Goal: Task Accomplishment & Management: Manage account settings

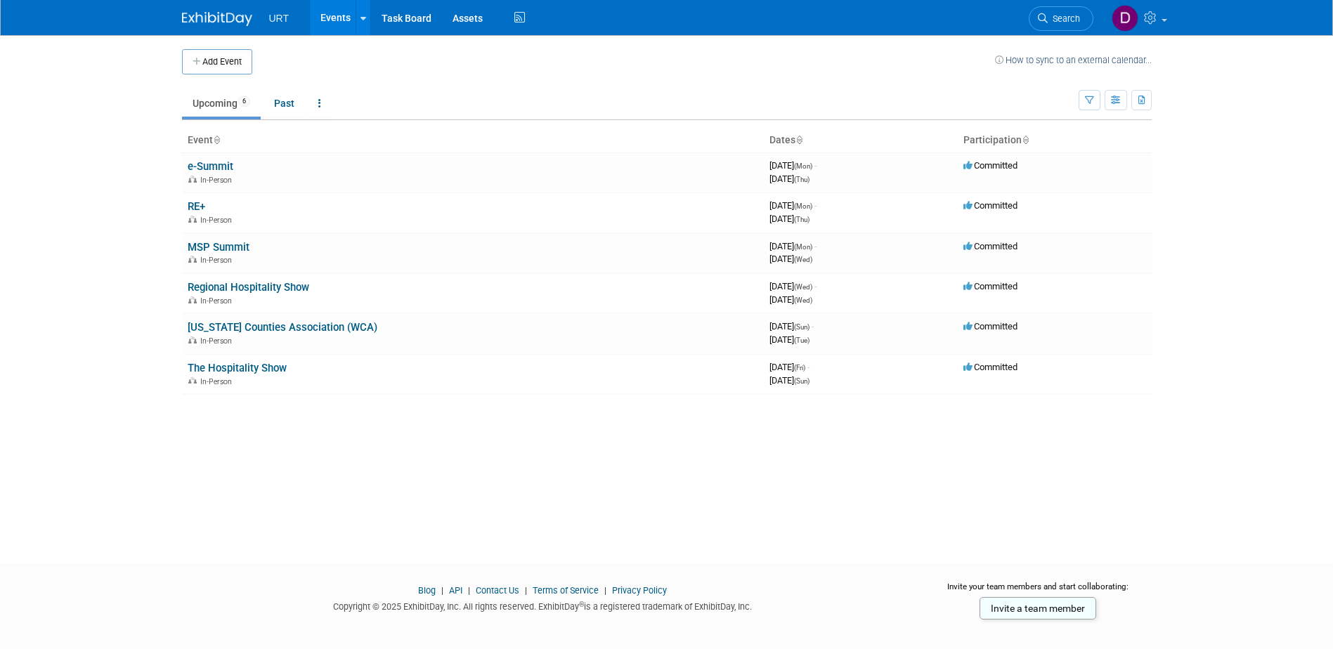
click at [86, 313] on body "URT Events Add Event Bulk Upload Events Shareable Event Boards Recently Viewed …" at bounding box center [666, 324] width 1333 height 649
click at [141, 183] on body "URT Events Add Event Bulk Upload Events Shareable Event Boards Recently Viewed …" at bounding box center [666, 324] width 1333 height 649
click at [118, 370] on body "URT Events Add Event Bulk Upload Events Shareable Event Boards Recently Viewed …" at bounding box center [666, 324] width 1333 height 649
click at [221, 165] on link "e-Summit" at bounding box center [211, 166] width 46 height 13
click at [212, 170] on link "e-Summit" at bounding box center [211, 166] width 46 height 13
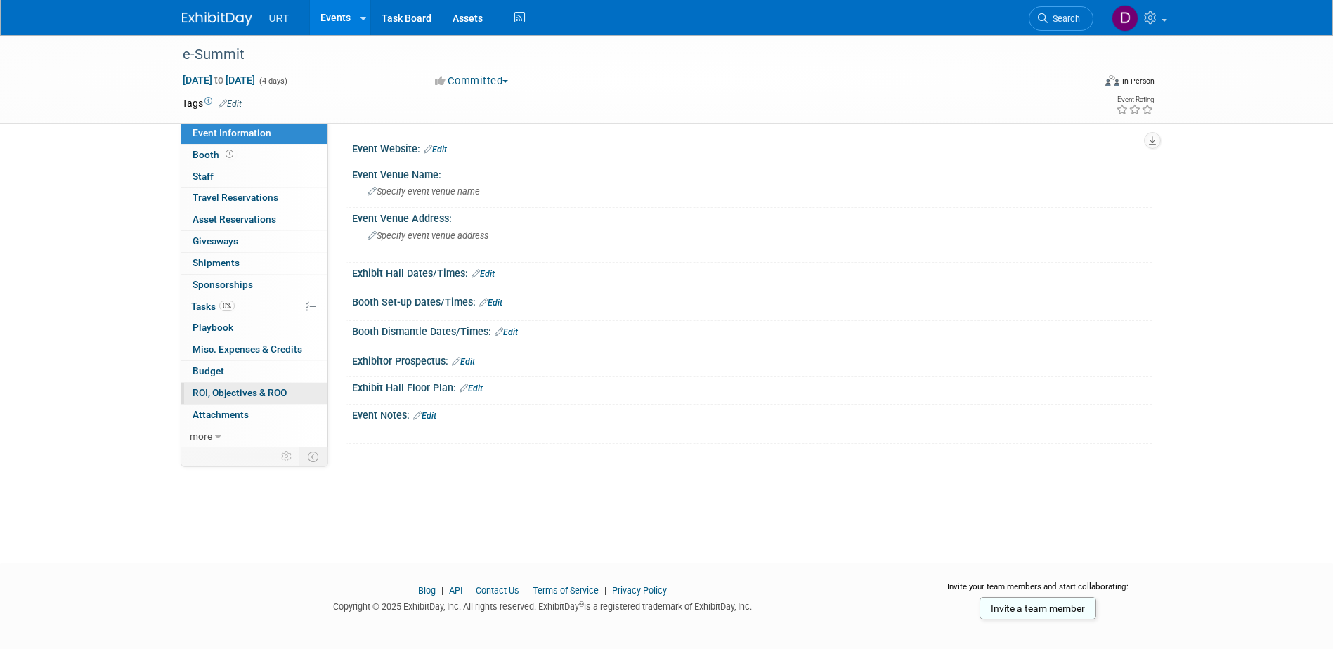
click at [261, 391] on span "ROI, Objectives & ROO 0" at bounding box center [240, 392] width 94 height 11
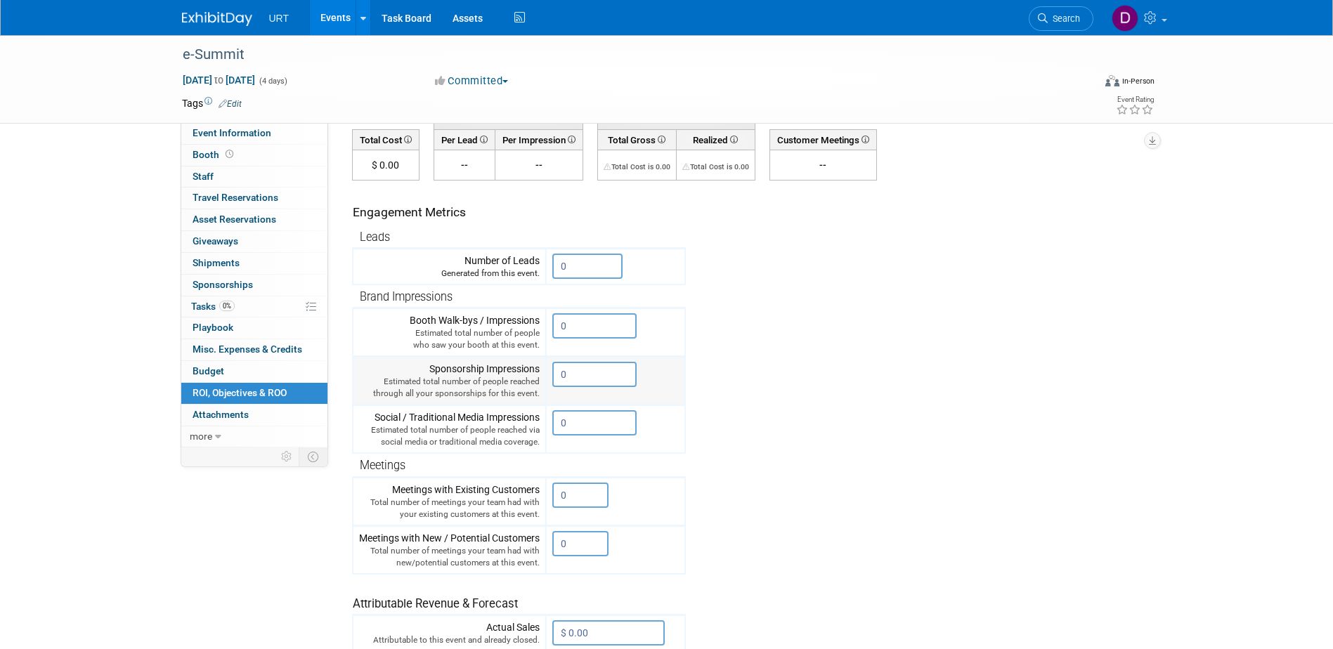
scroll to position [103, 0]
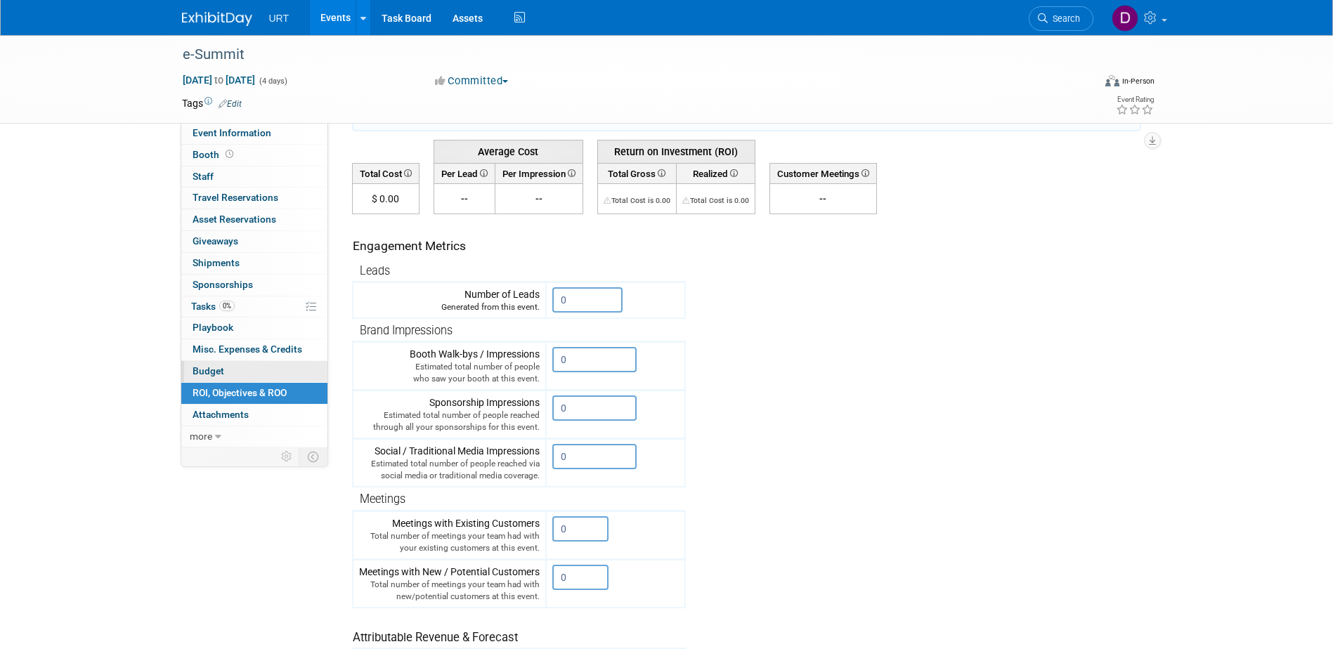
click at [245, 370] on link "Budget" at bounding box center [254, 371] width 146 height 21
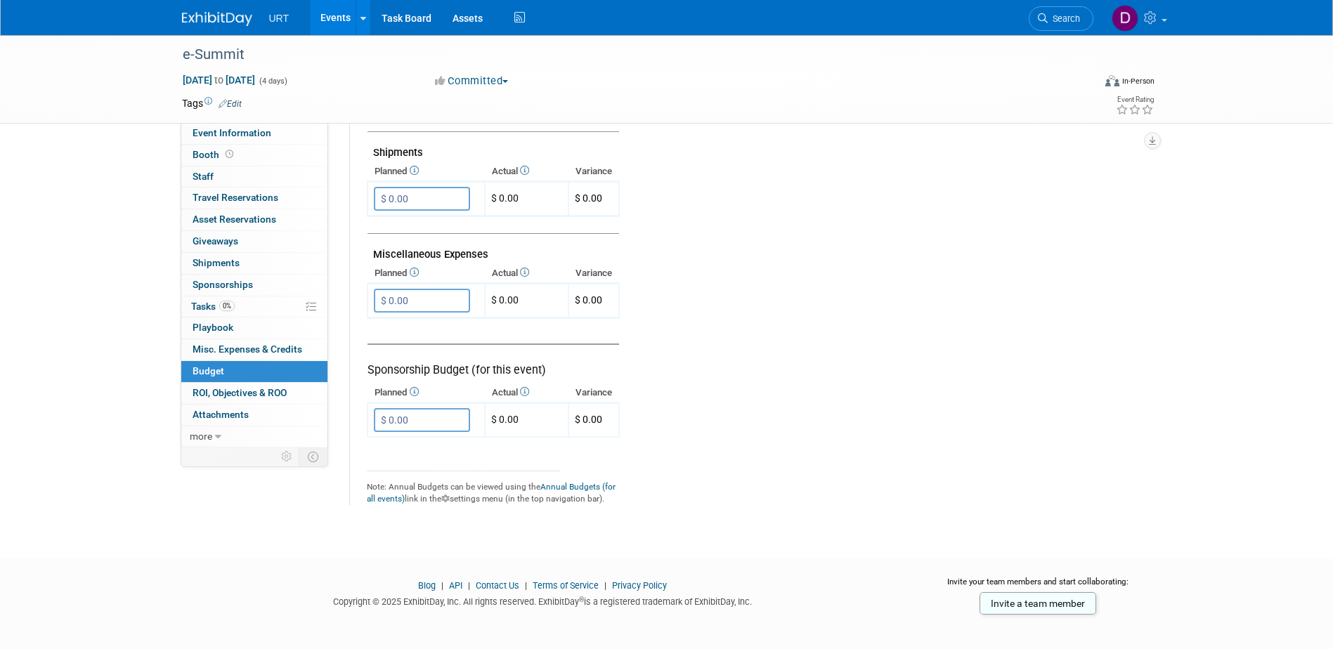
scroll to position [836, 0]
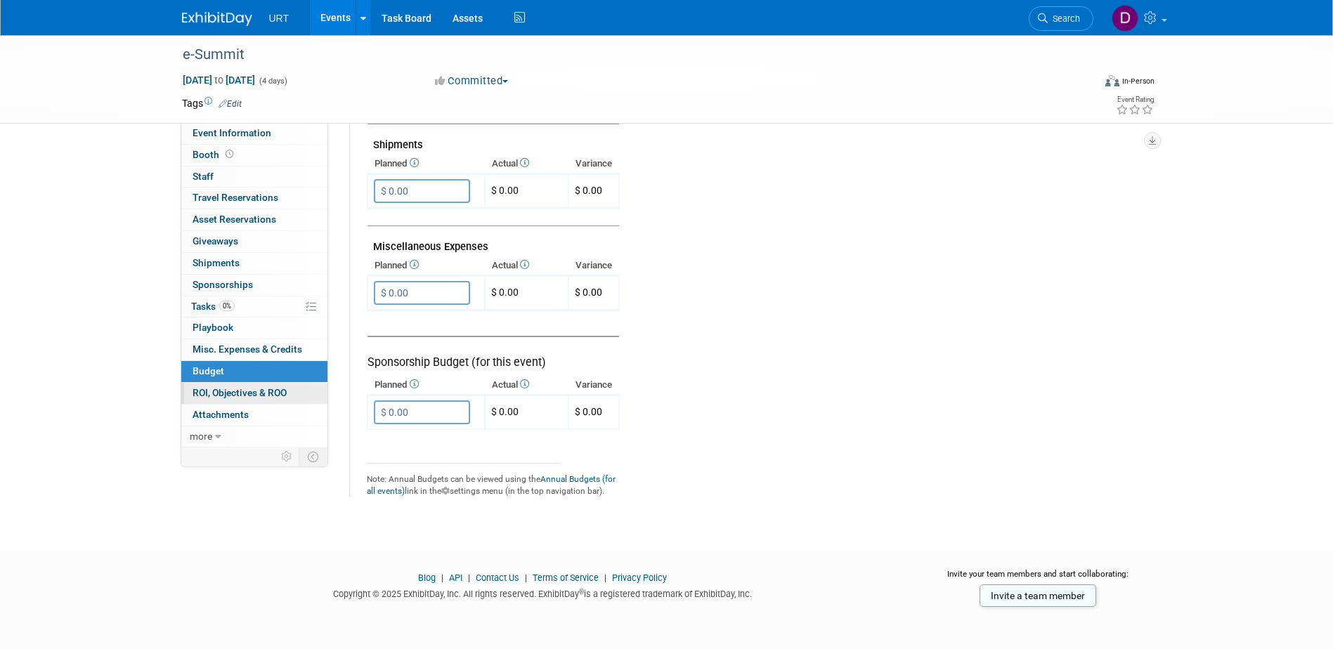
click at [271, 396] on span "ROI, Objectives & ROO 0" at bounding box center [240, 392] width 94 height 11
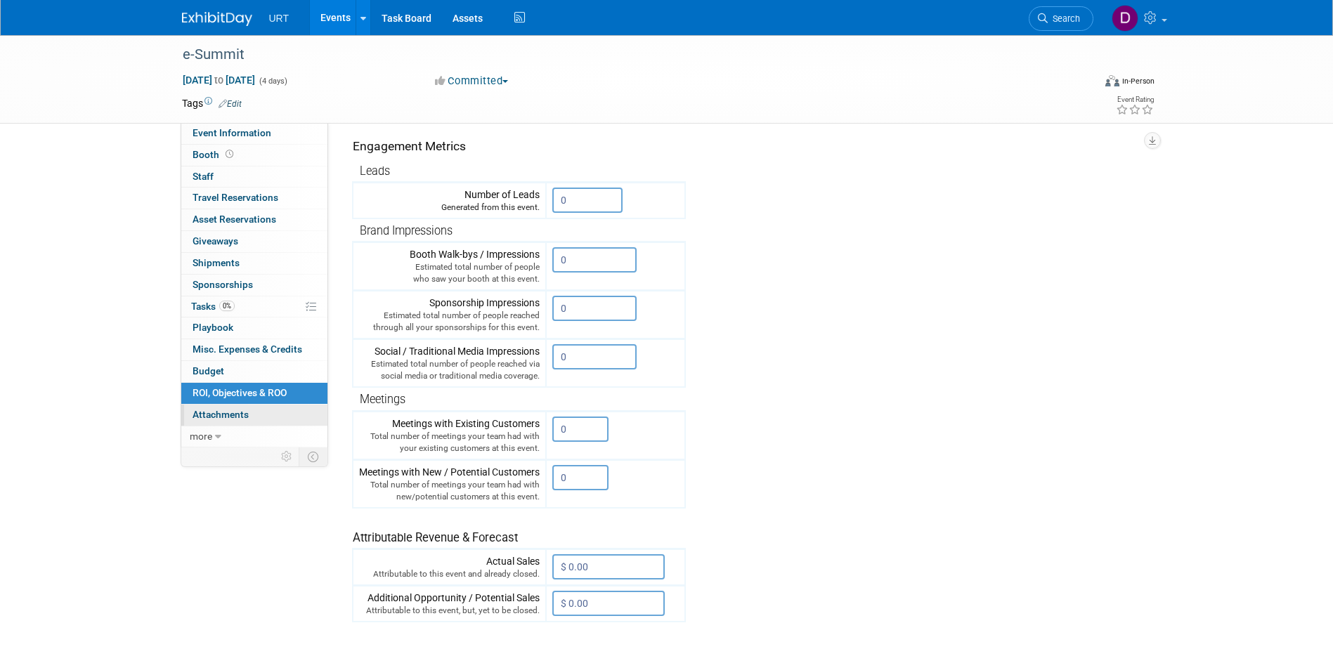
scroll to position [211, 0]
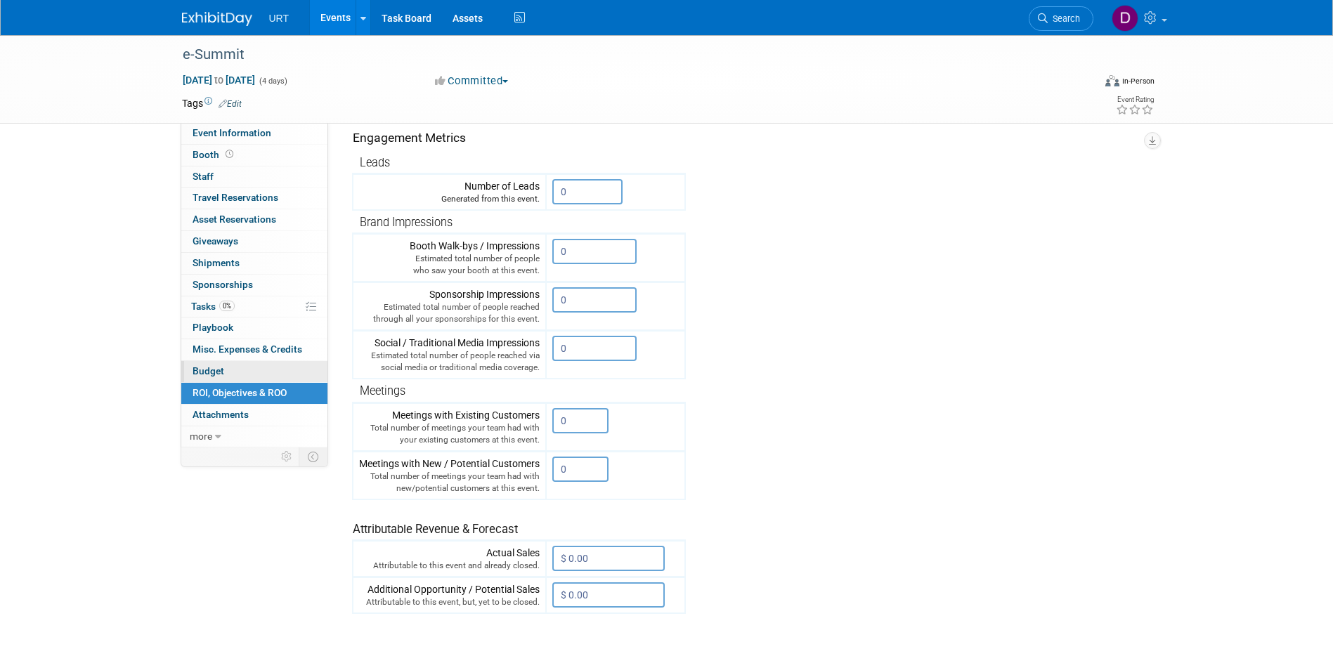
click at [223, 372] on span "Budget" at bounding box center [209, 370] width 32 height 11
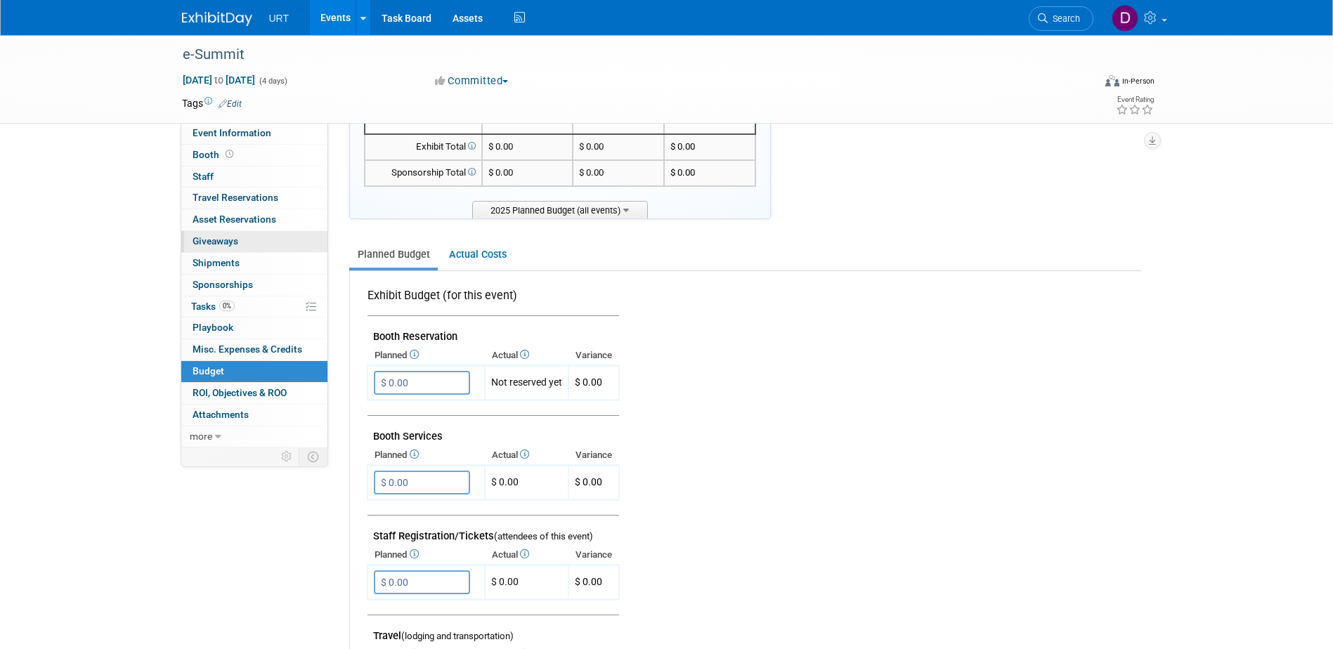
scroll to position [0, 0]
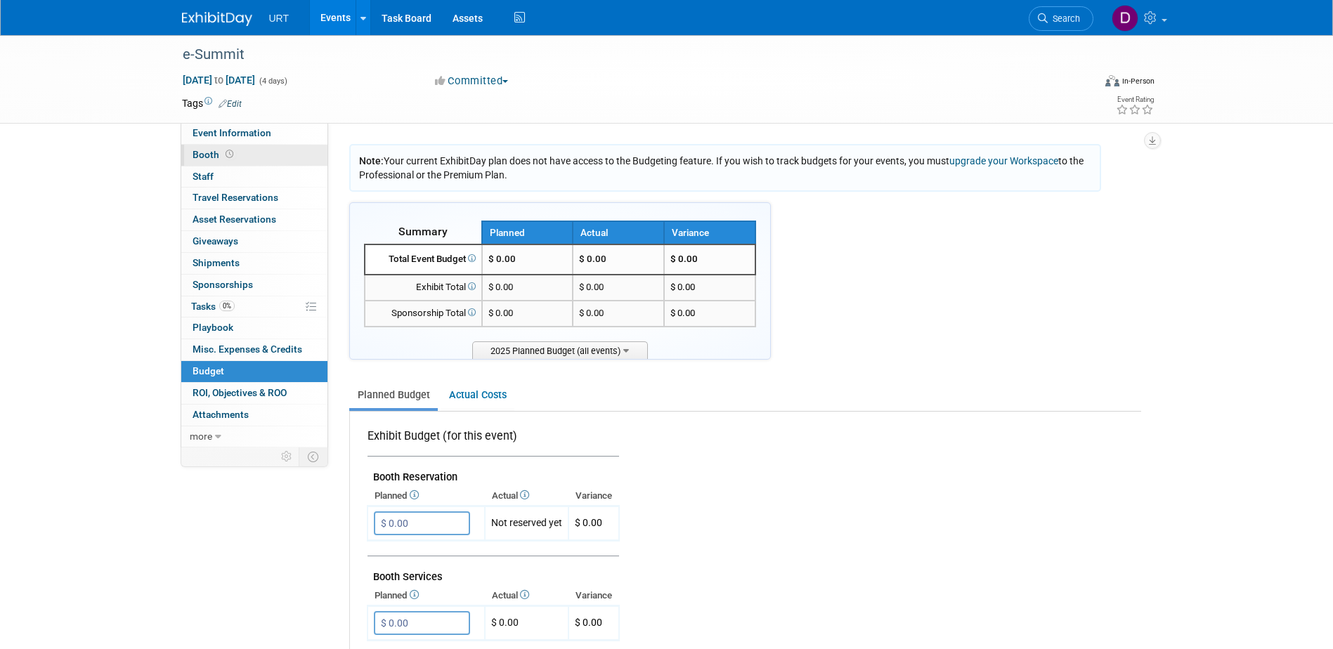
click at [204, 155] on span "Booth" at bounding box center [215, 154] width 44 height 11
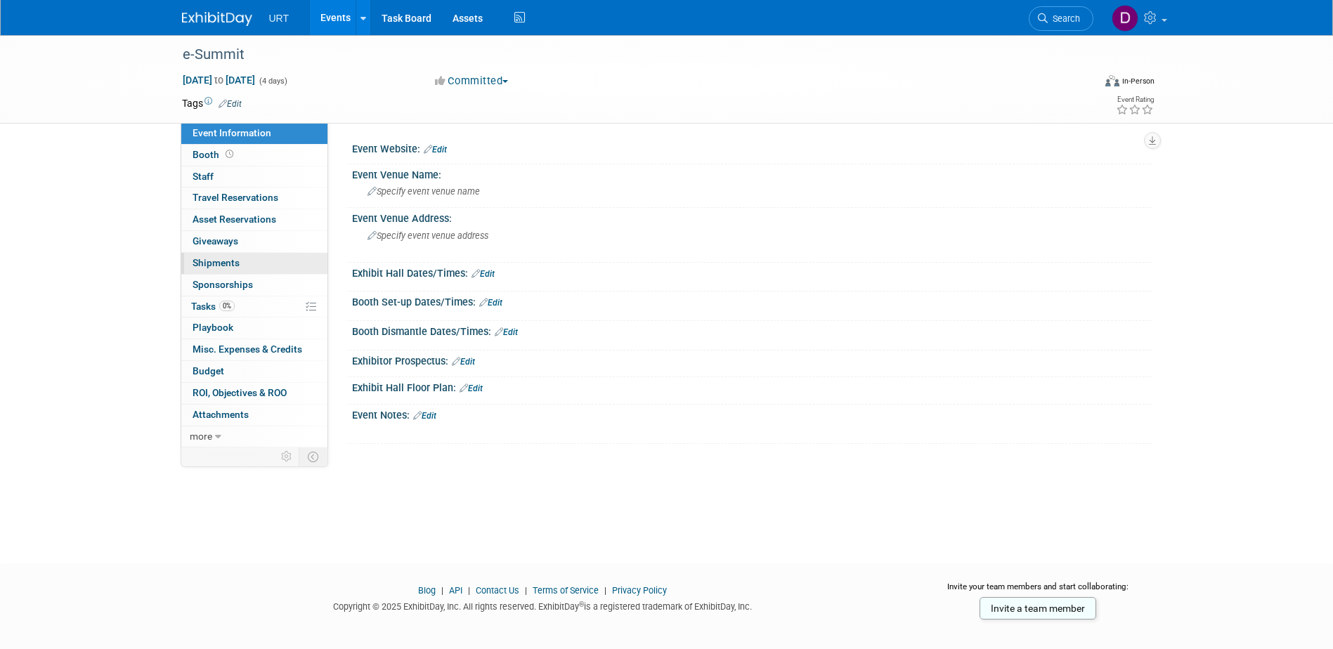
click at [219, 266] on span "Shipments 0" at bounding box center [216, 262] width 47 height 11
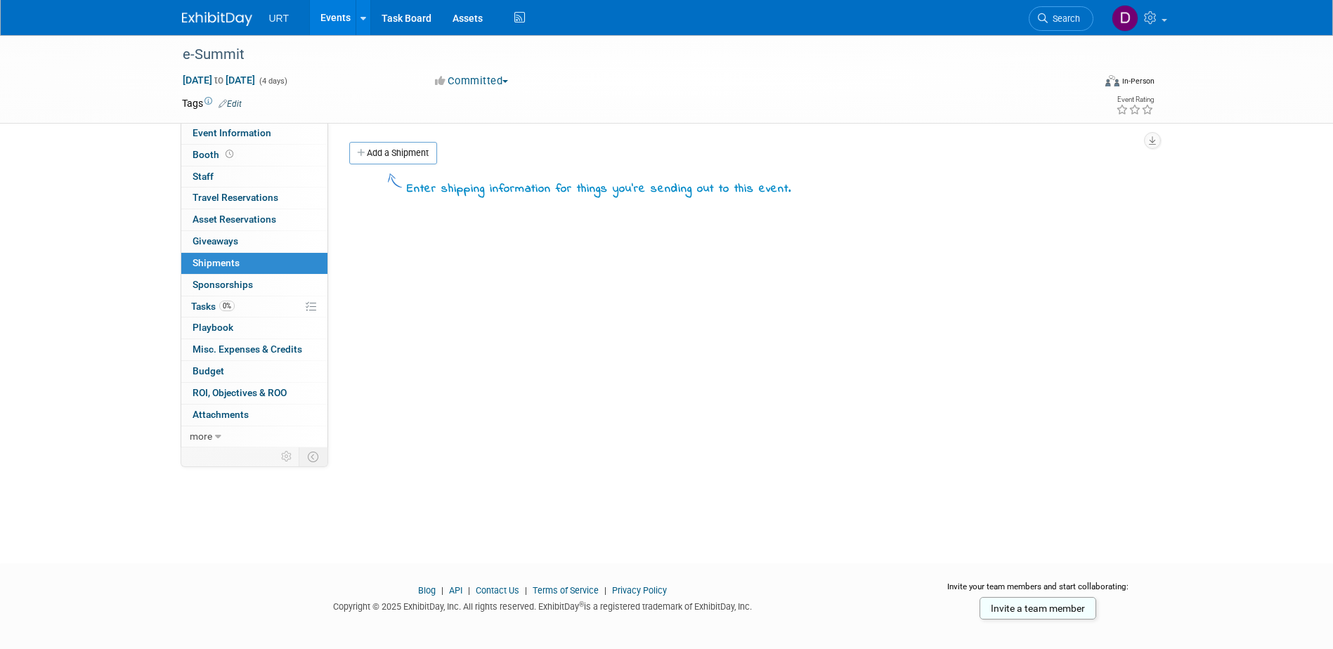
click at [559, 342] on div "Event Website: Edit Event Venue Name: Specify event venue name Event Venue Addr…" at bounding box center [740, 285] width 824 height 325
click at [796, 88] on div "Sep 8, 2025 to Sep 11, 2025 (4 days) Sep 8, 2025 to Sep 11, 2025 Committed Comm…" at bounding box center [668, 83] width 994 height 21
